Goal: Navigation & Orientation: Find specific page/section

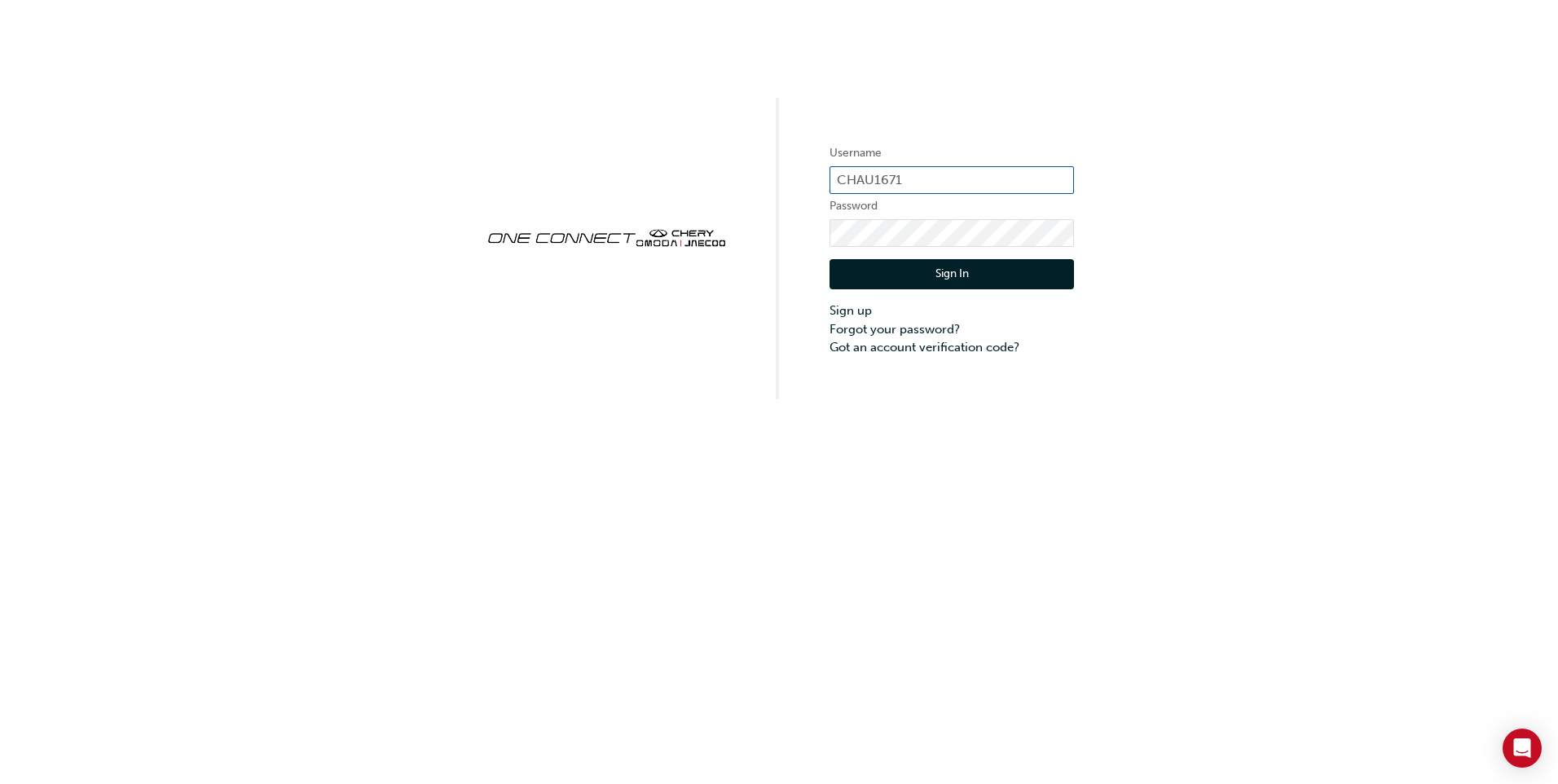
click at [911, 176] on input "CHAU1671" at bounding box center [952, 180] width 244 height 28
type input "CHAU1081"
click at [985, 283] on button "Sign In" at bounding box center [952, 275] width 244 height 31
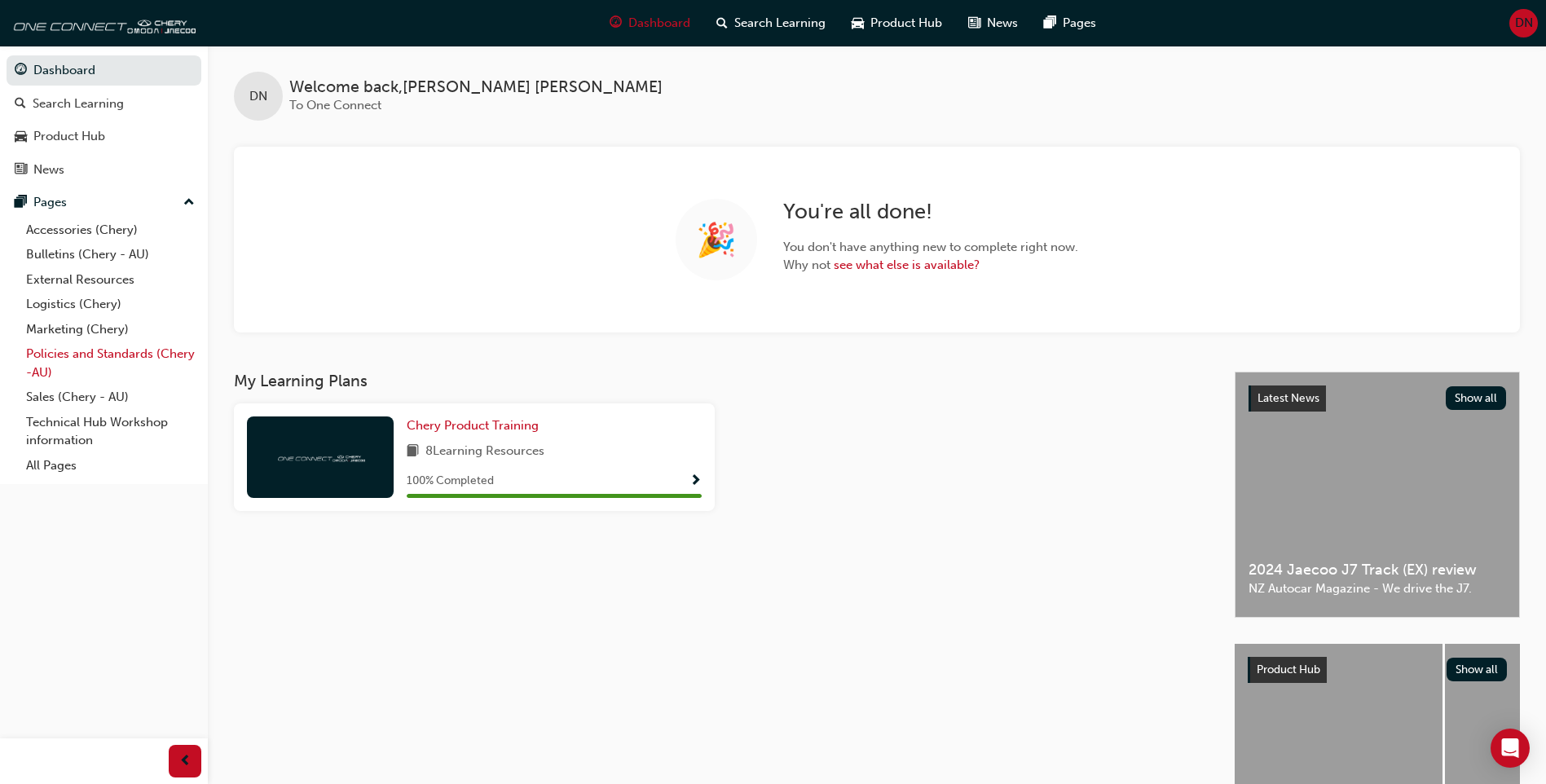
click at [129, 353] on link "Policies and Standards (Chery -AU)" at bounding box center [111, 362] width 182 height 43
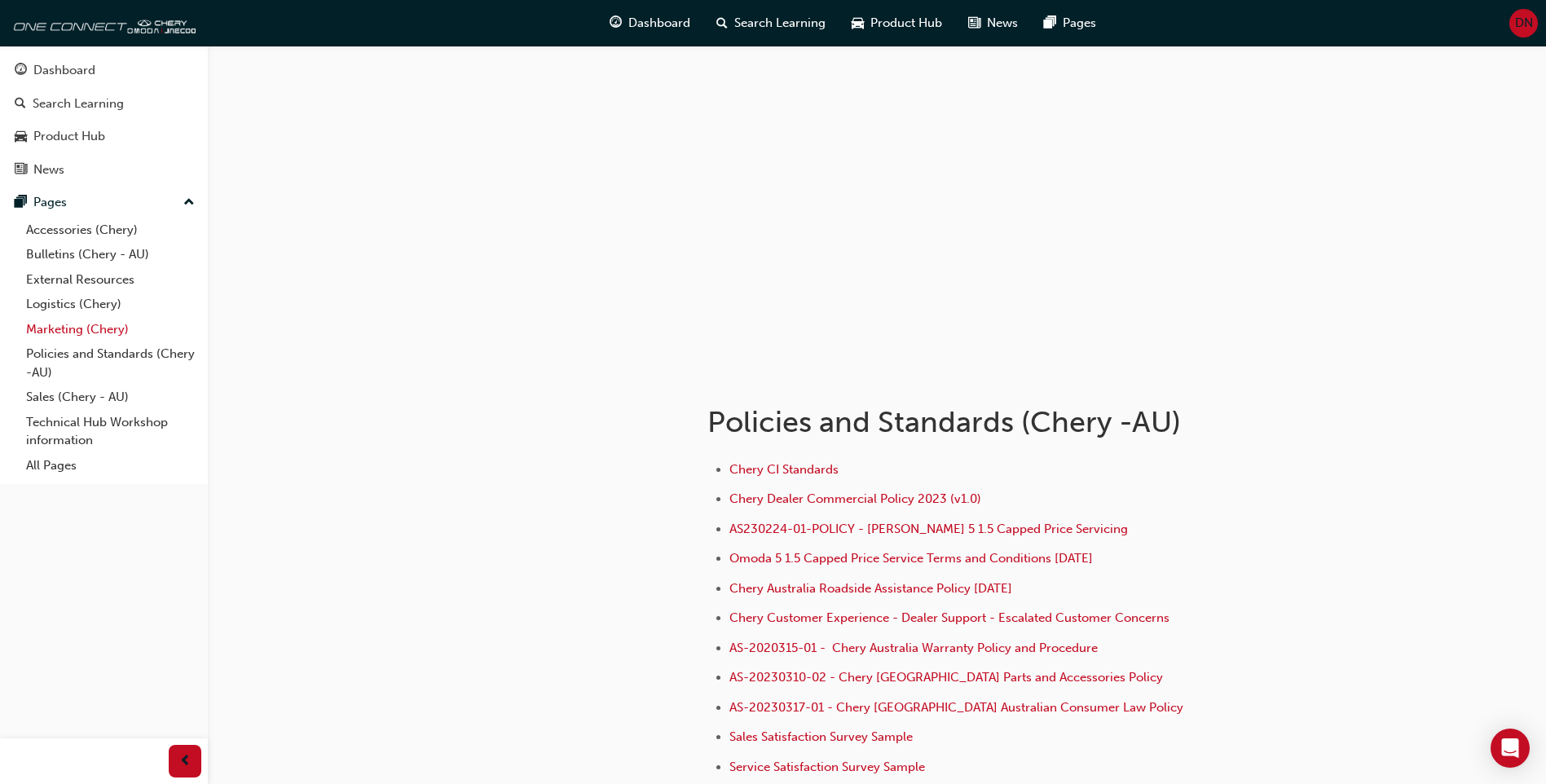
click at [108, 332] on link "Marketing (Chery)" at bounding box center [111, 329] width 182 height 25
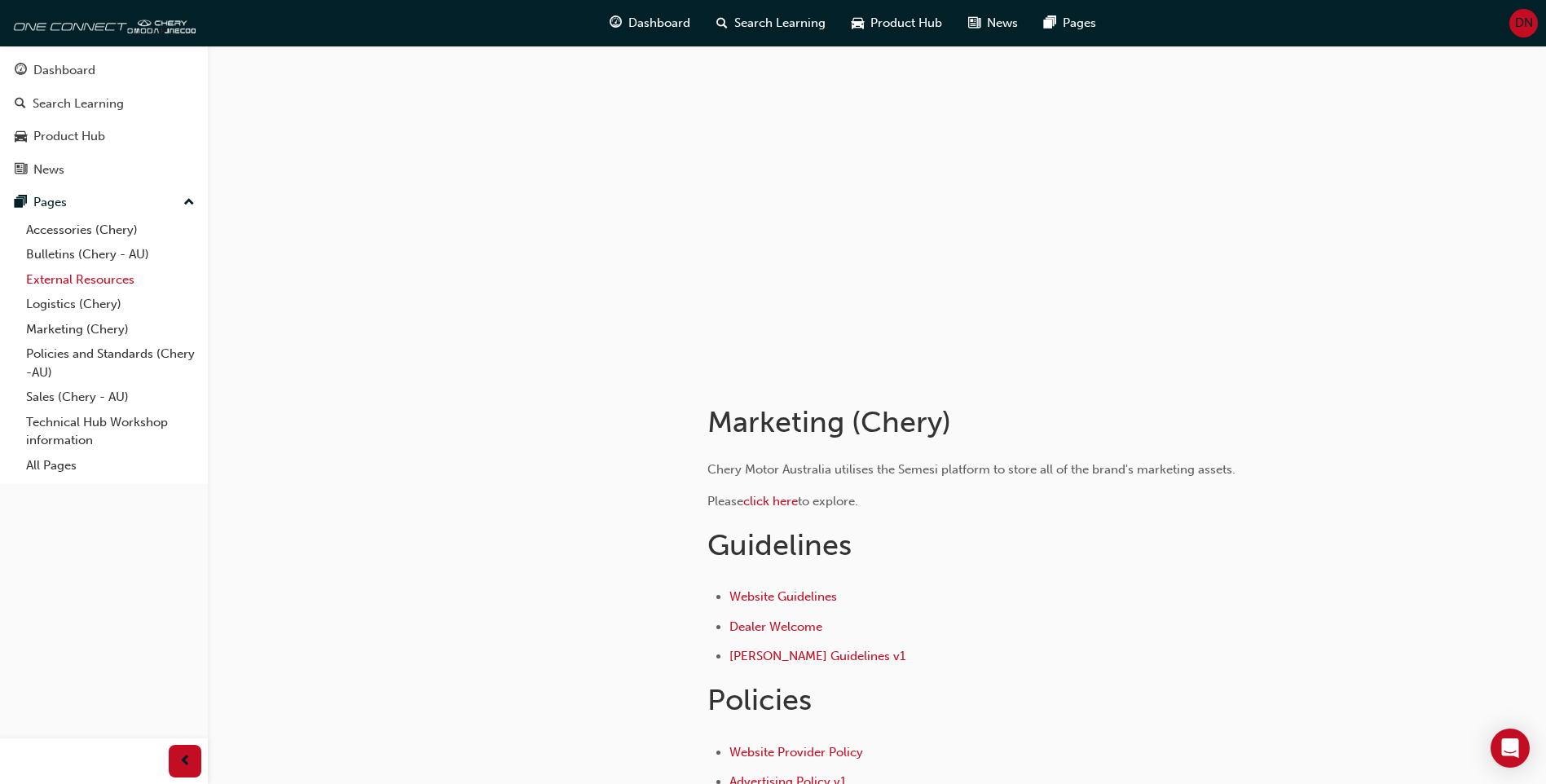
click at [110, 276] on link "External Resources" at bounding box center [111, 280] width 182 height 25
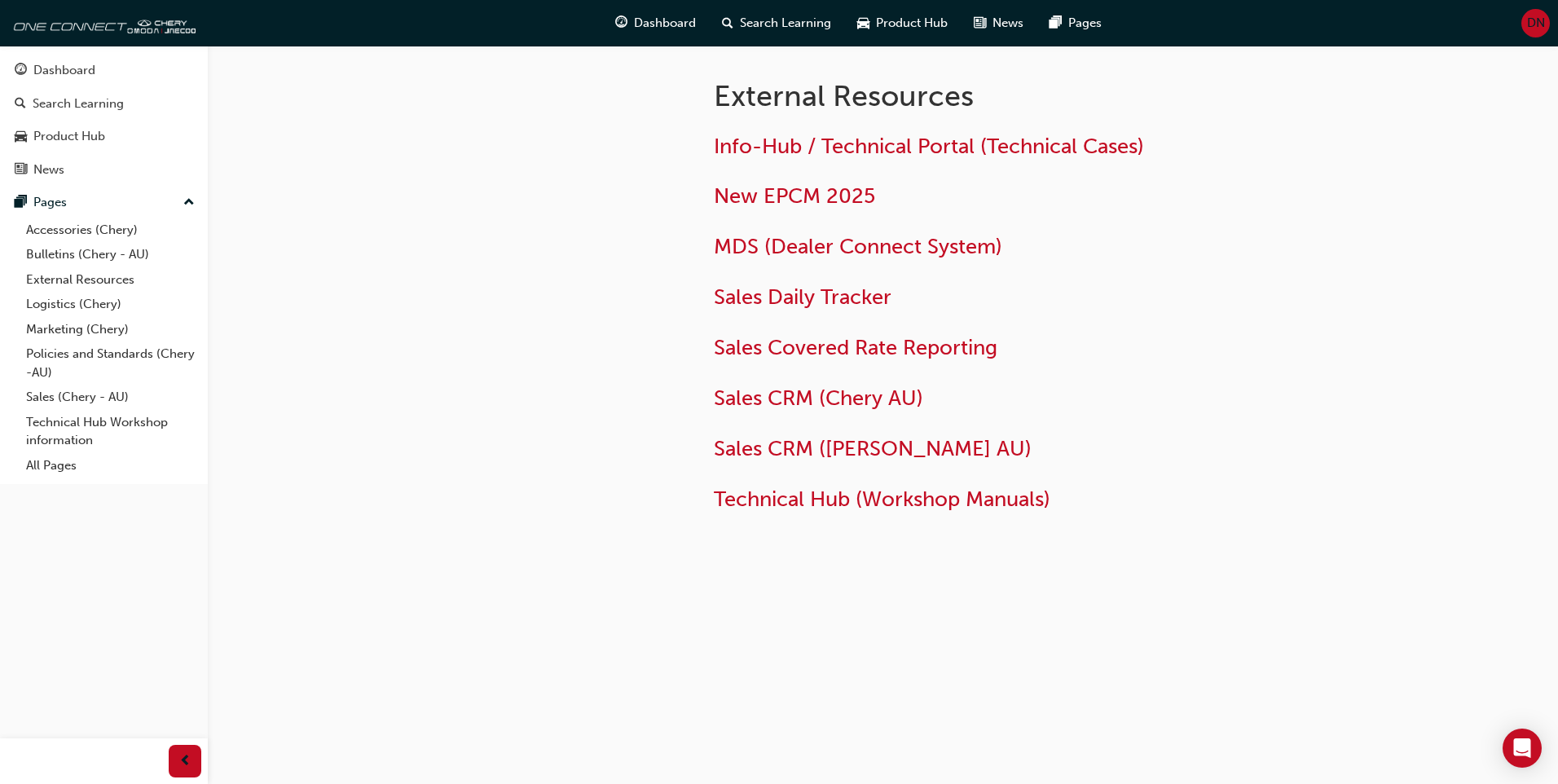
click at [869, 231] on div "Info-Hub / Technical Portal (Technical Cases) New EPCM 2025 MDS (Dealer Connect…" at bounding box center [979, 323] width 530 height 379
click at [865, 242] on span "MDS (Dealer Connect System)" at bounding box center [858, 246] width 289 height 25
